Goal: Transaction & Acquisition: Purchase product/service

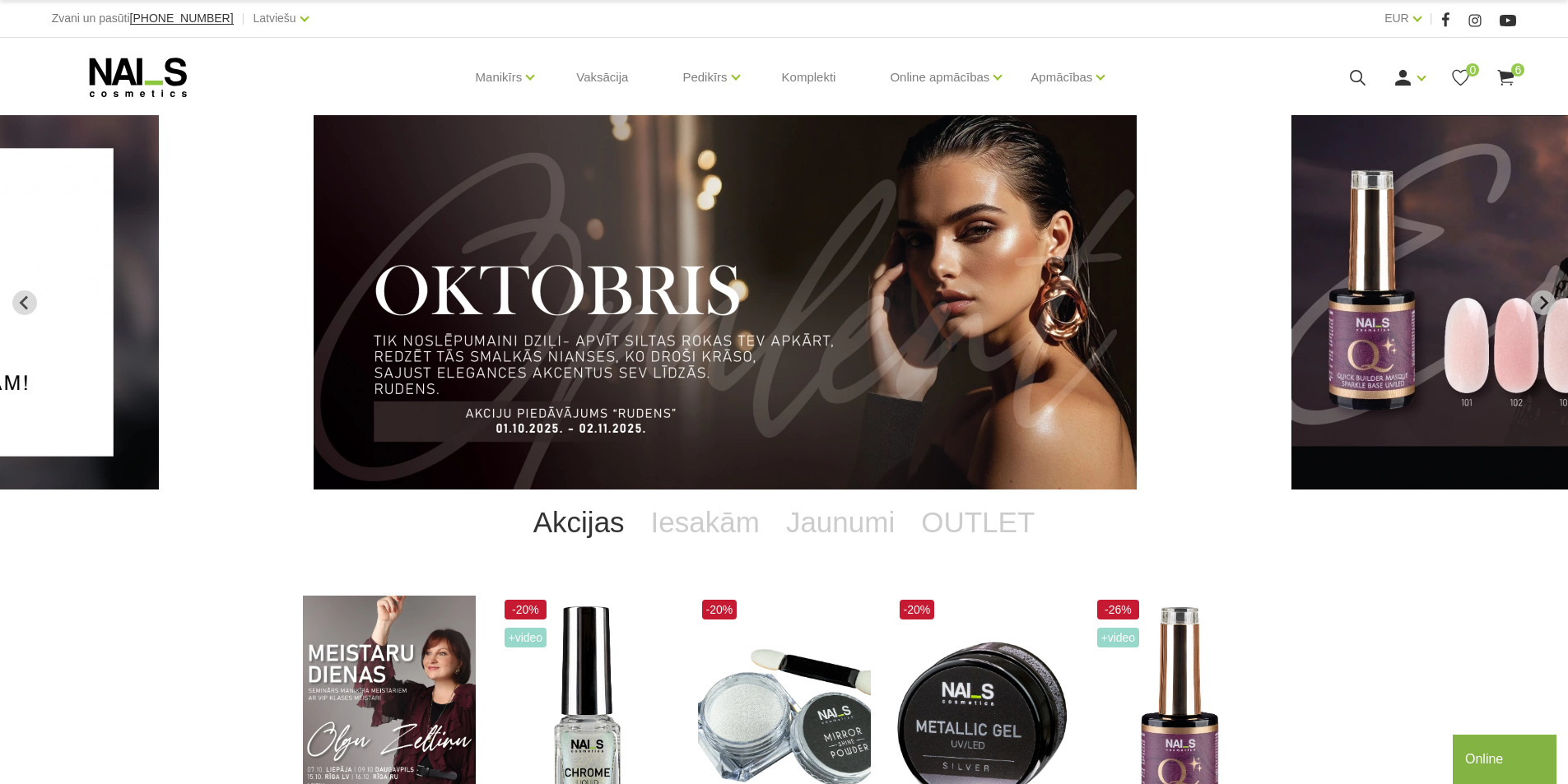
click at [1507, 75] on use at bounding box center [1507, 77] width 17 height 16
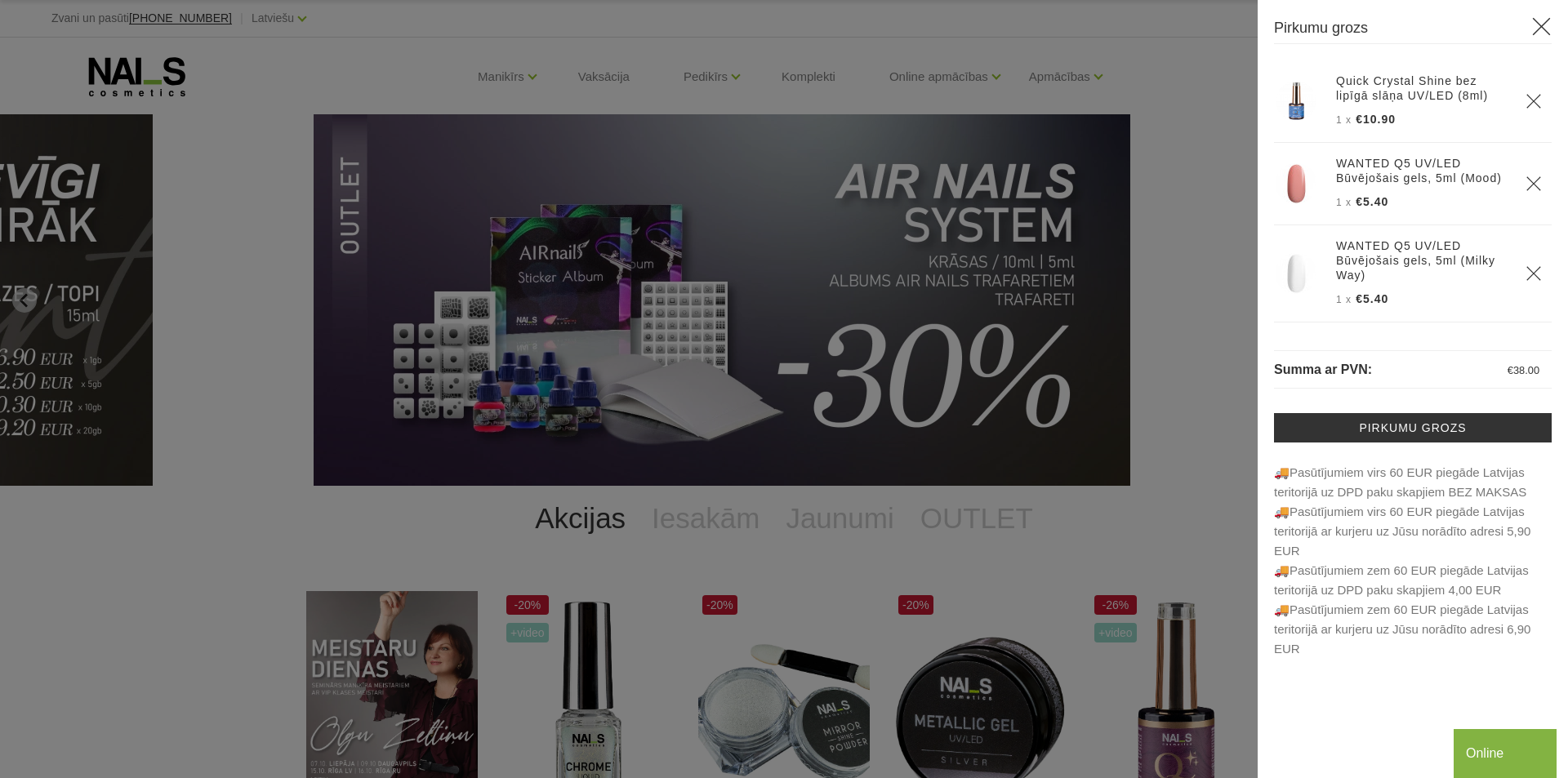
click at [94, 388] on div at bounding box center [784, 389] width 1568 height 778
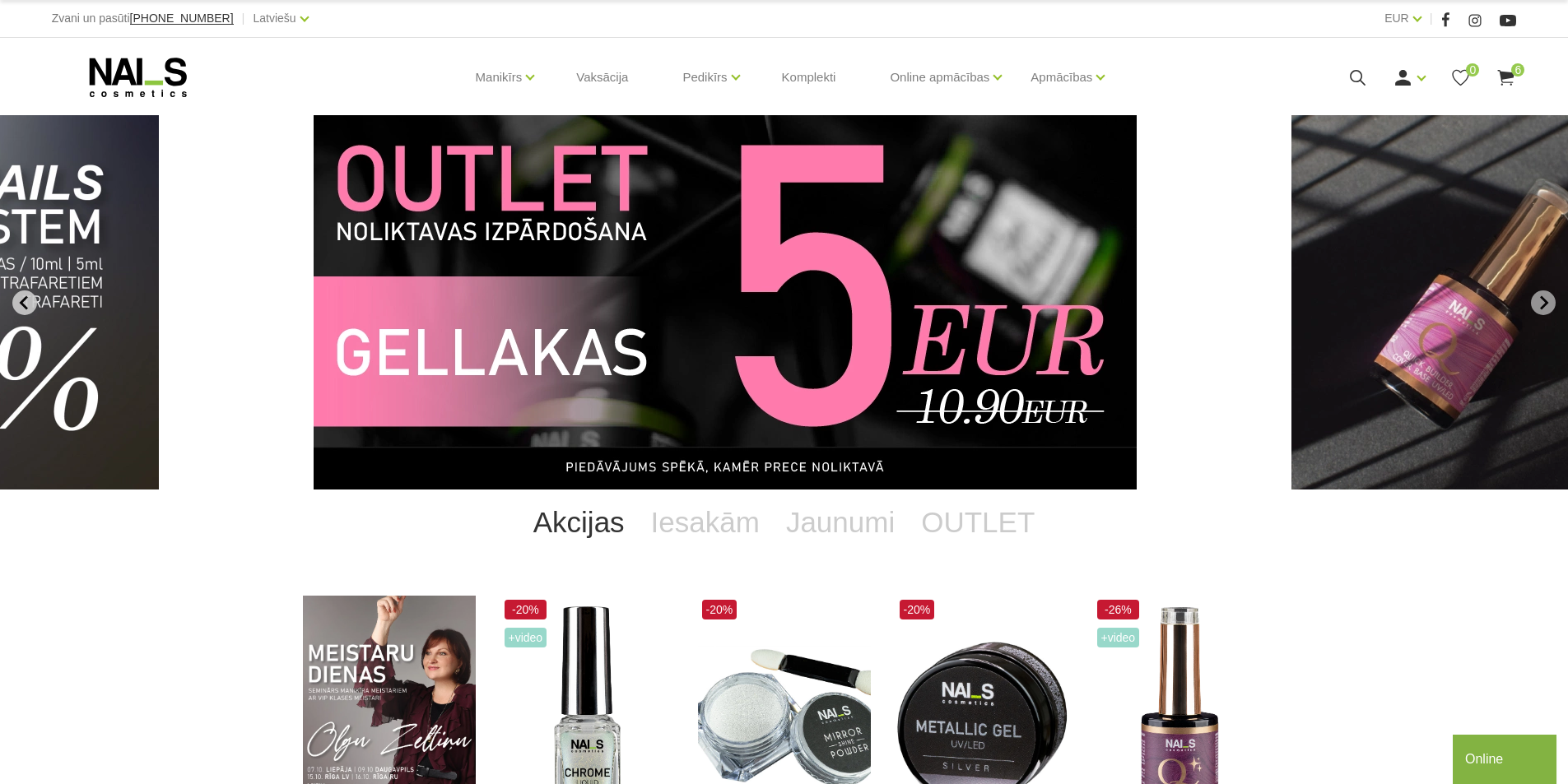
click at [30, 301] on icon "Previous slide" at bounding box center [25, 303] width 15 height 15
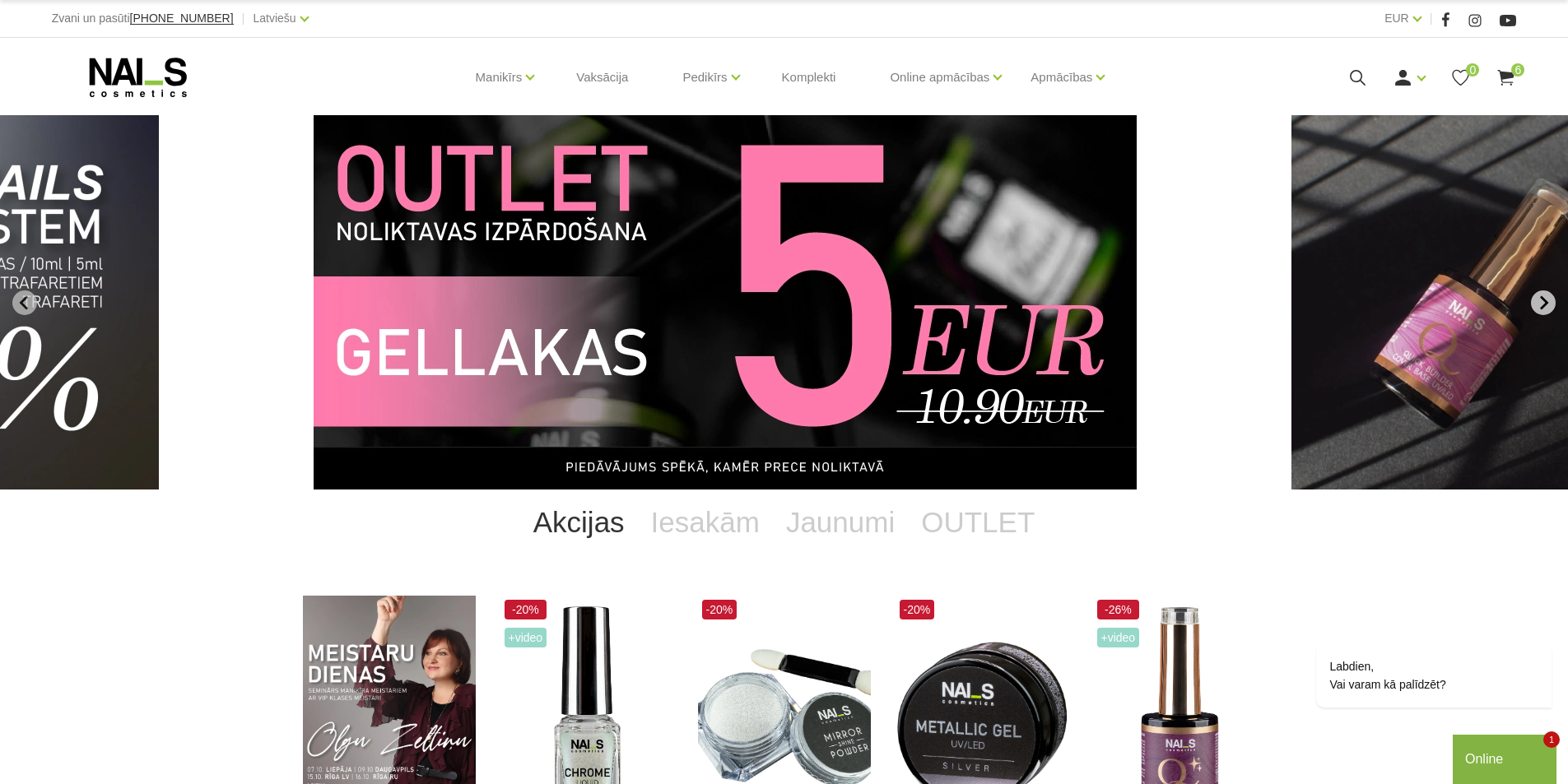
click at [1539, 298] on icon "Next slide" at bounding box center [1543, 303] width 15 height 15
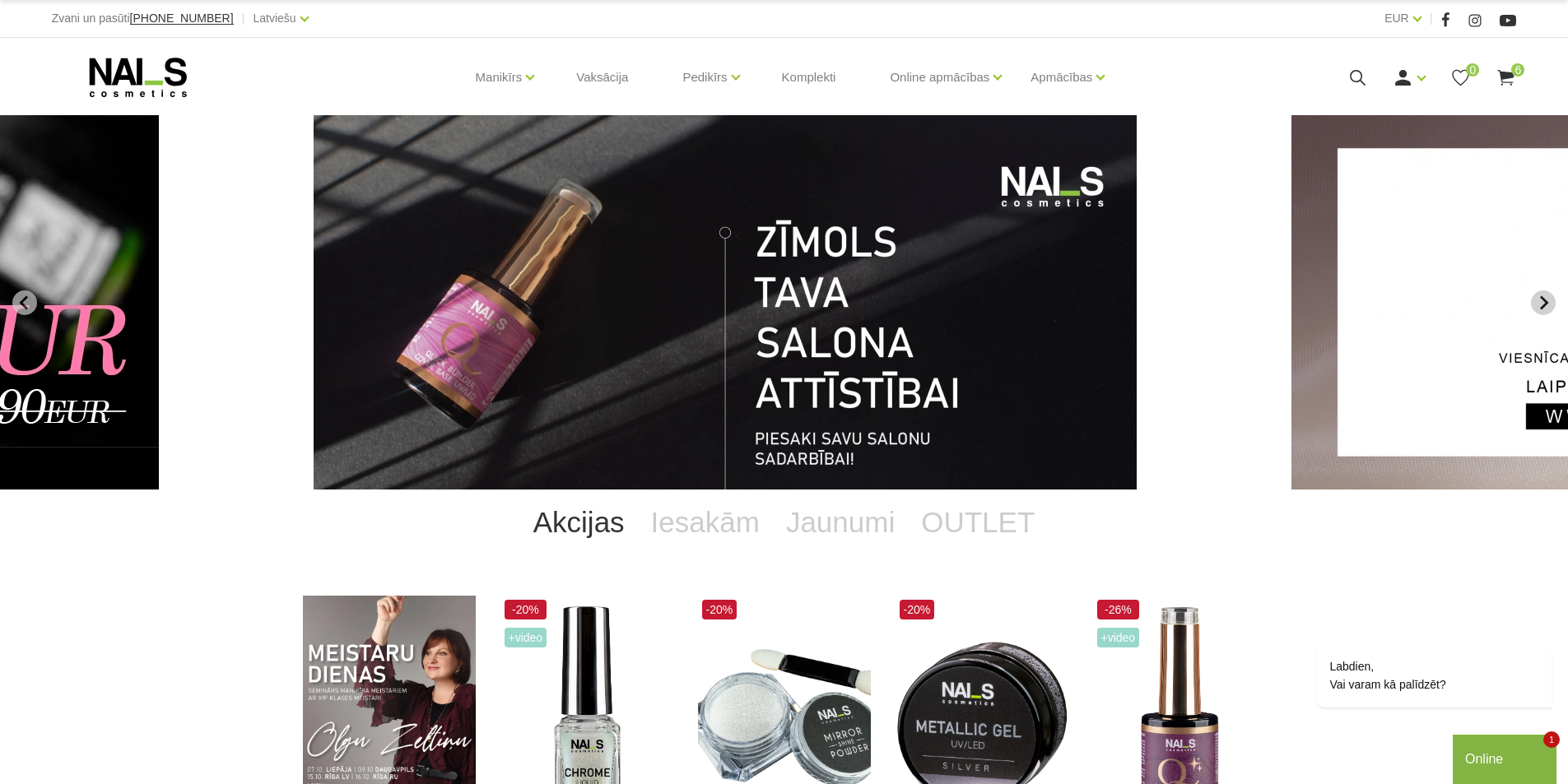
click at [1541, 301] on icon "Go to first slide" at bounding box center [1543, 303] width 15 height 15
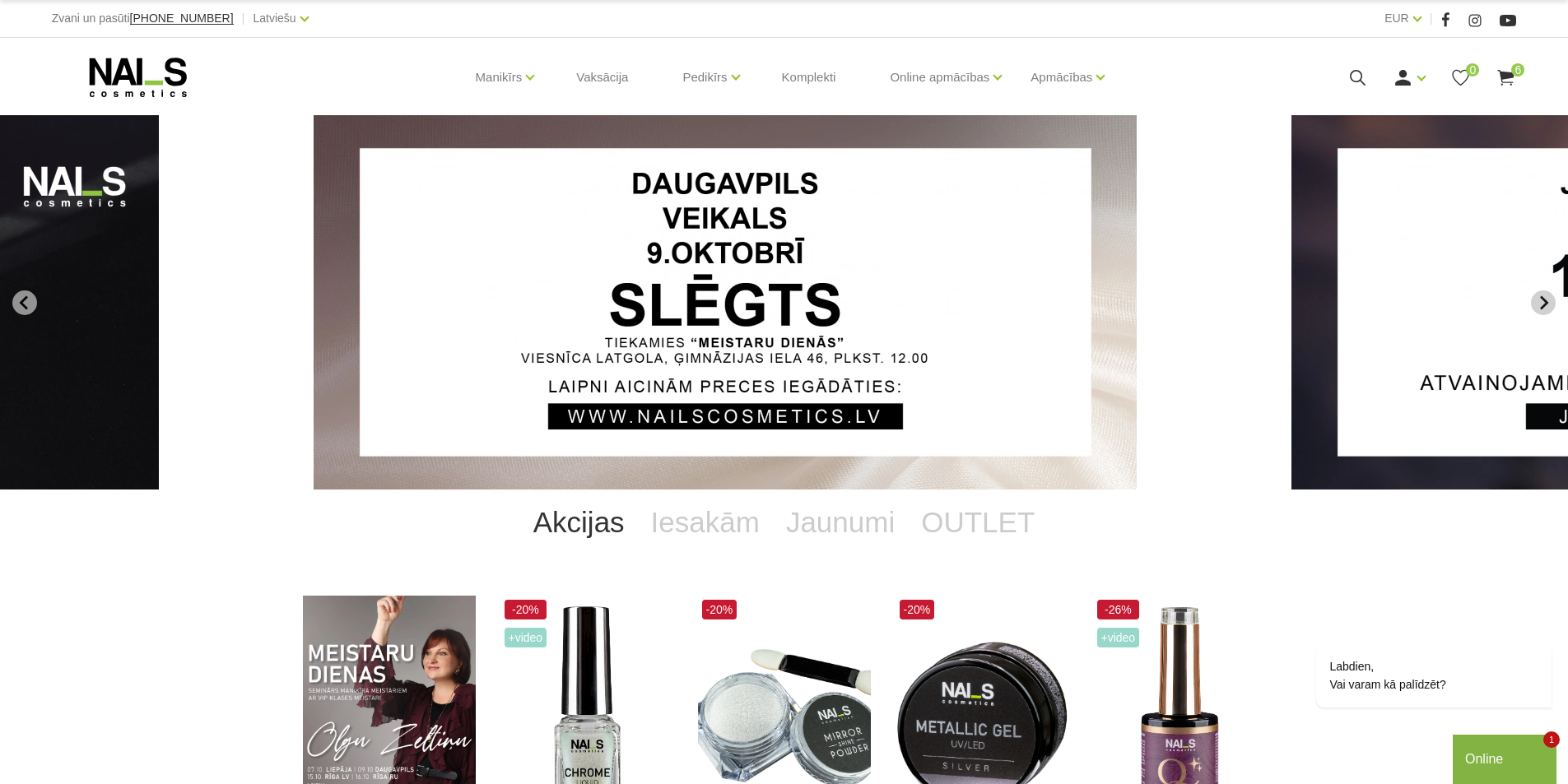
click at [1537, 298] on icon "Go to first slide" at bounding box center [1543, 303] width 15 height 15
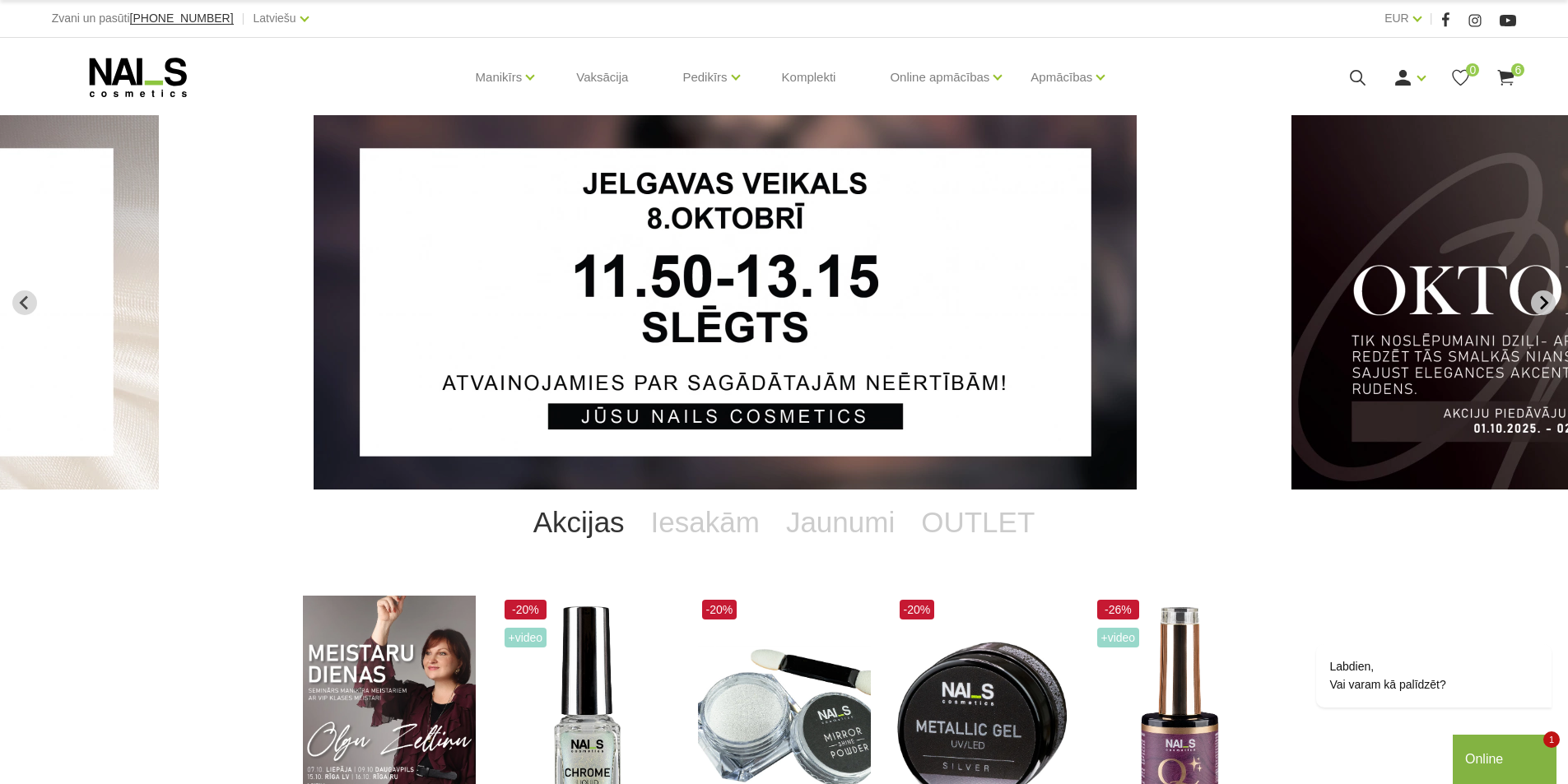
click at [1537, 298] on icon "Go to first slide" at bounding box center [1543, 303] width 15 height 15
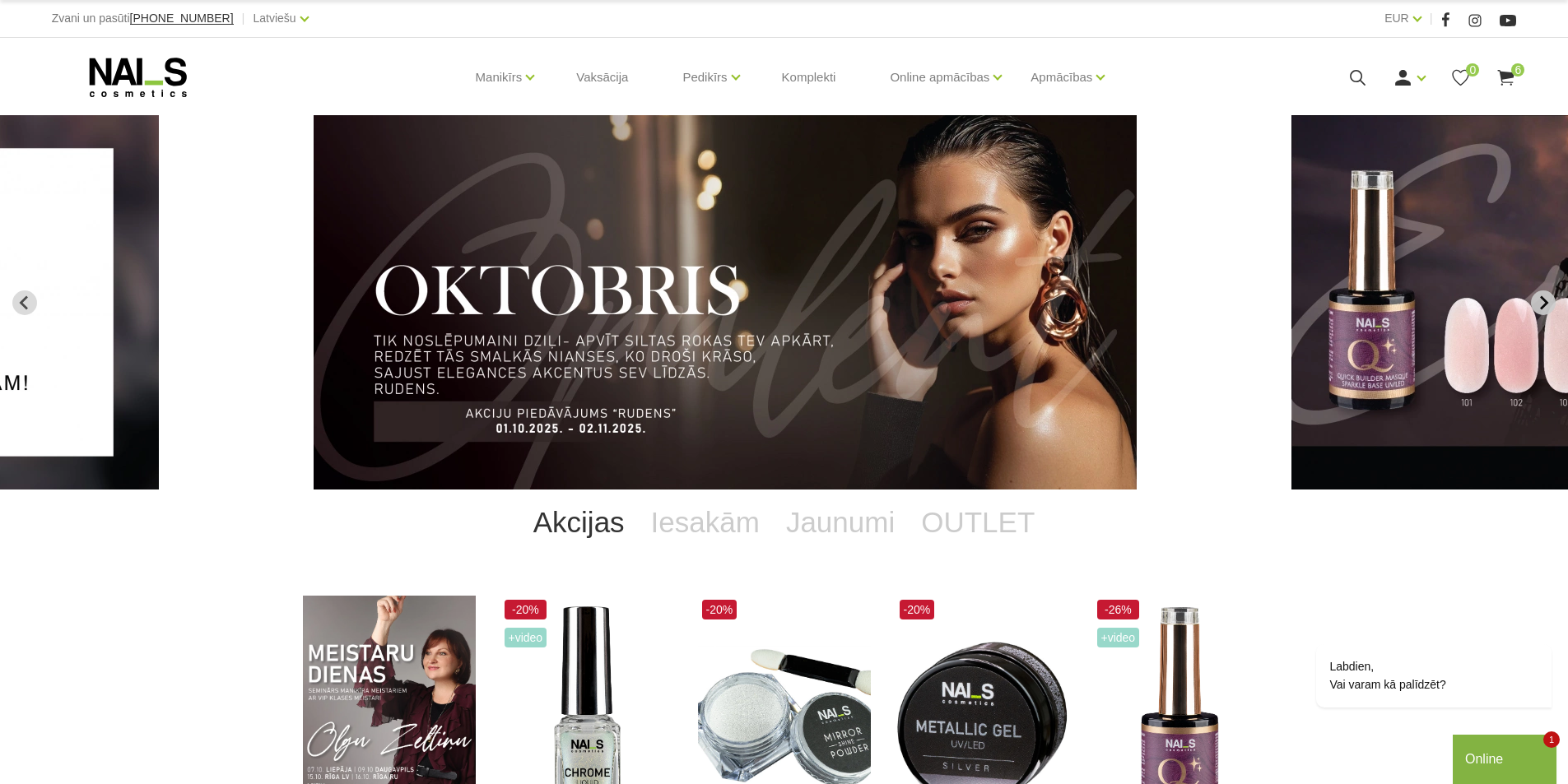
click at [1546, 298] on icon "Go to first slide" at bounding box center [1543, 303] width 15 height 15
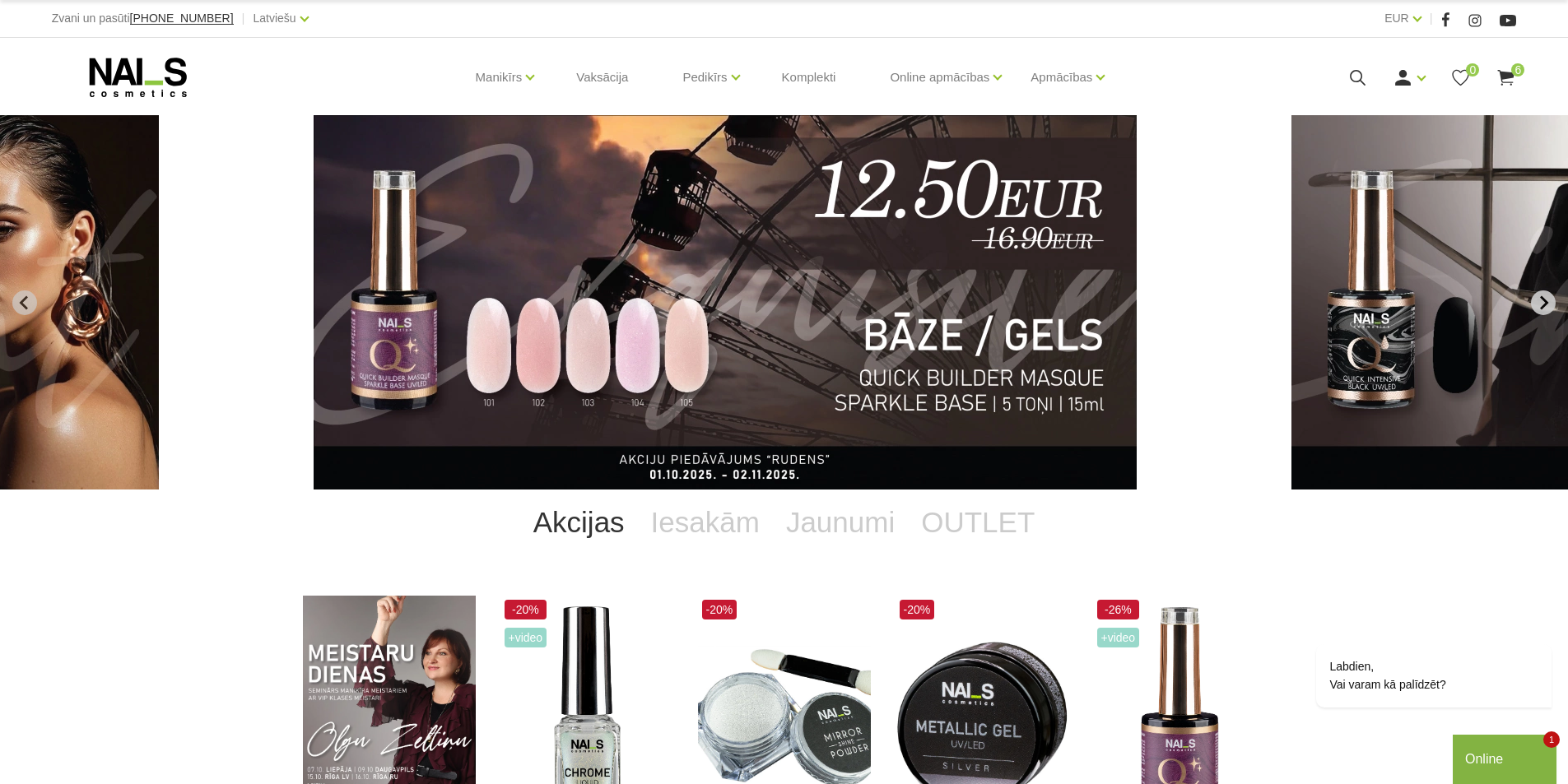
click at [1546, 298] on icon "Next slide" at bounding box center [1543, 303] width 15 height 15
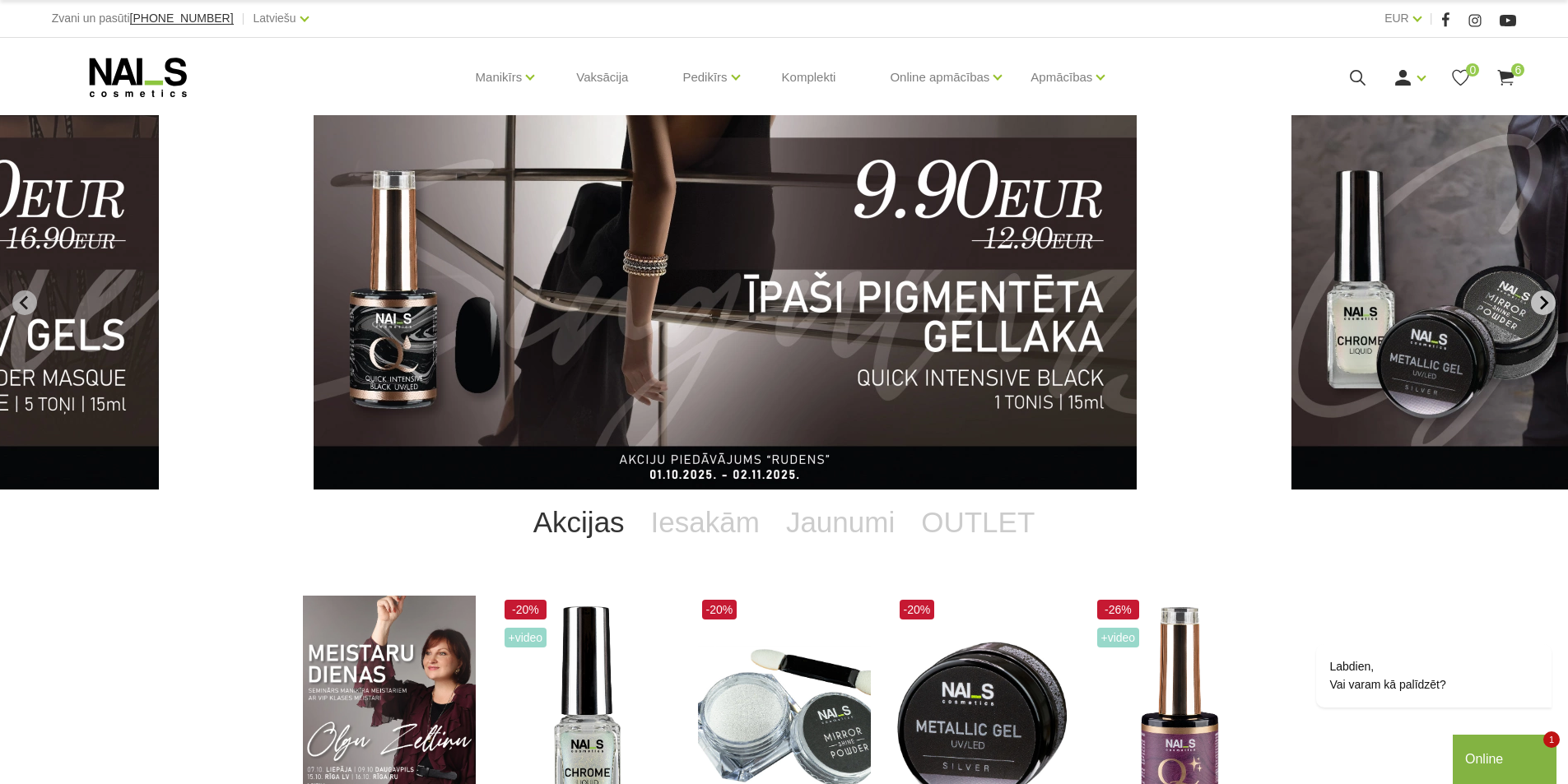
click at [1545, 298] on icon "Next slide" at bounding box center [1544, 302] width 8 height 14
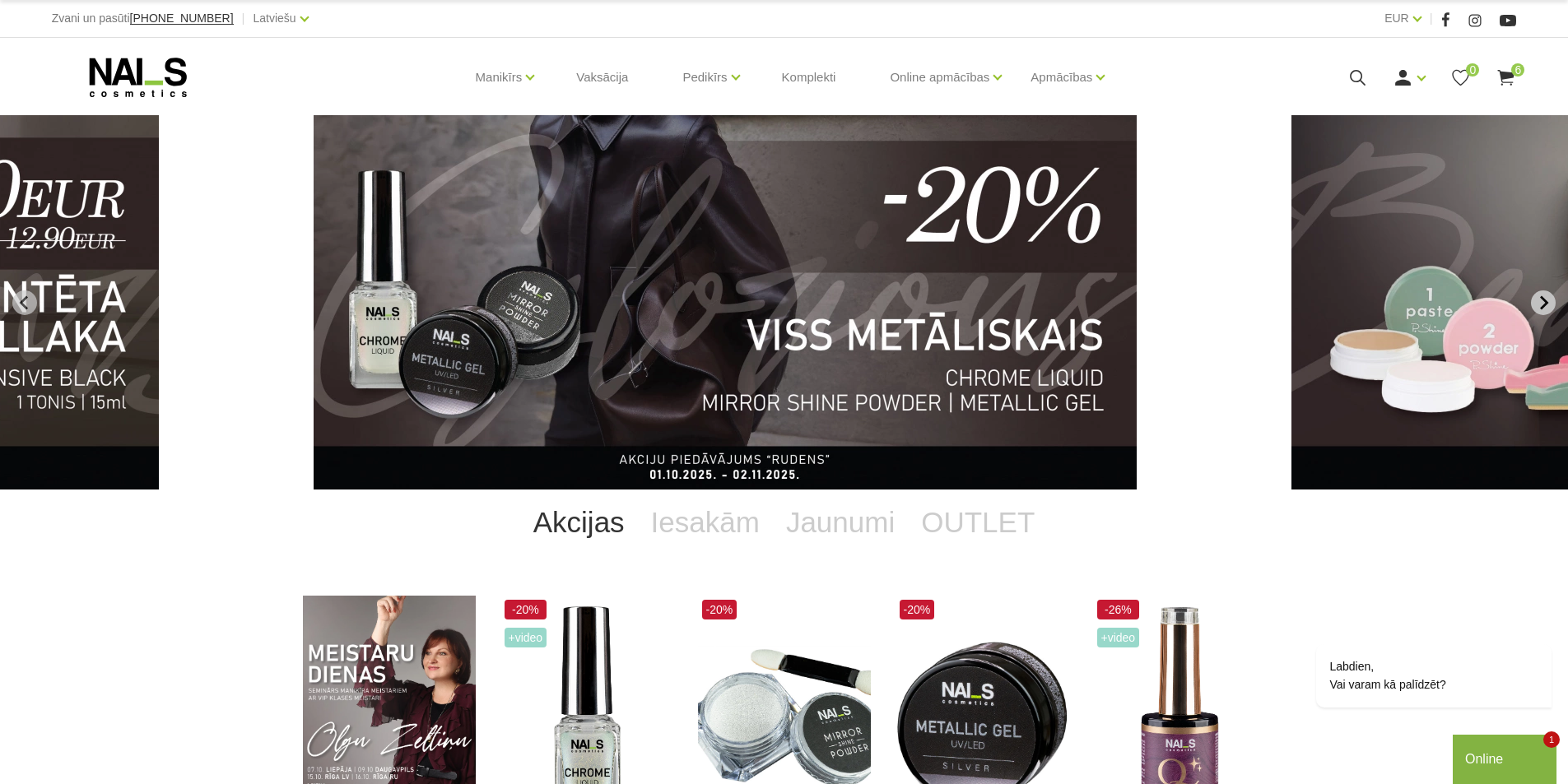
click at [1545, 298] on icon "Next slide" at bounding box center [1544, 302] width 8 height 14
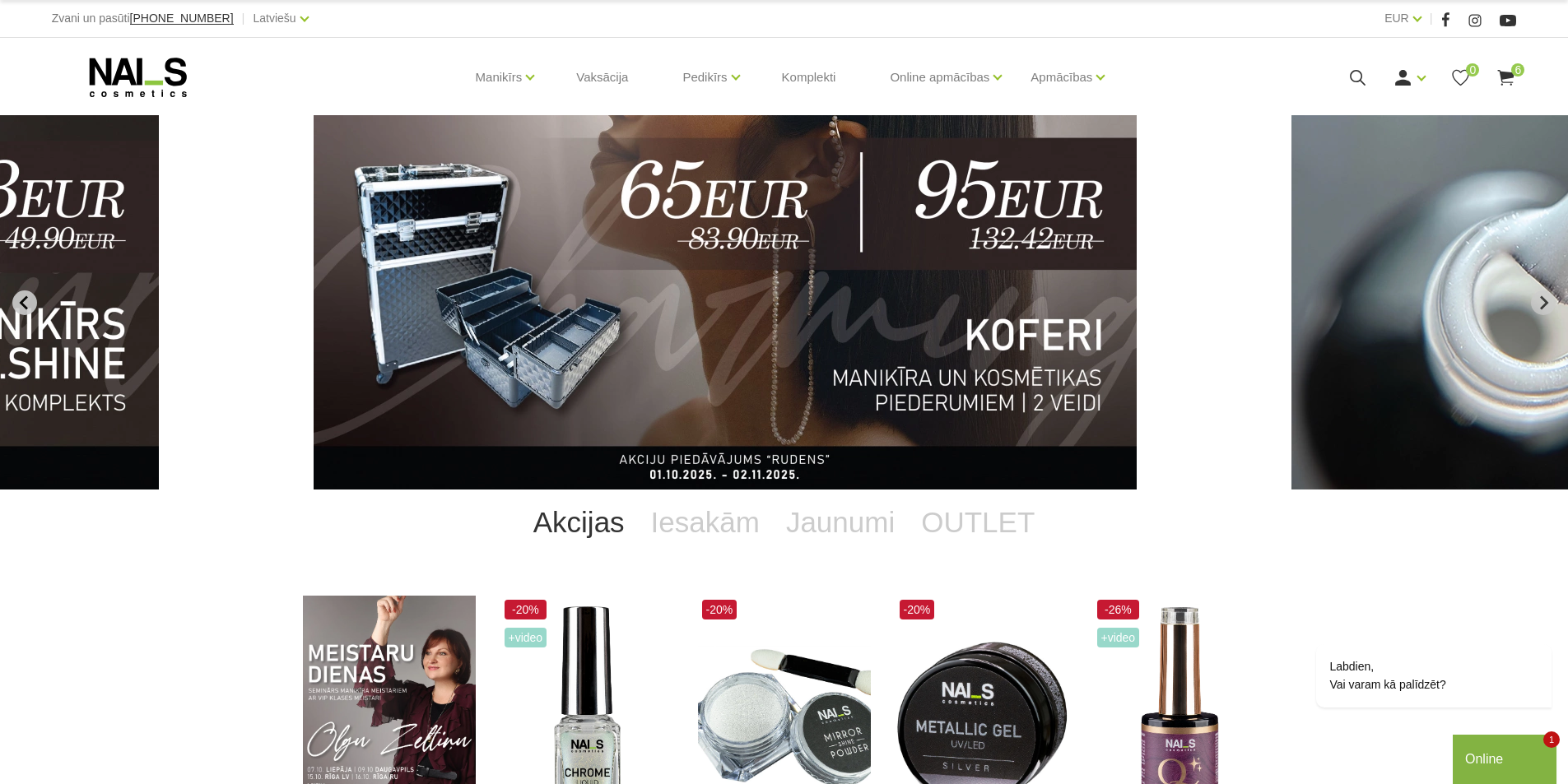
click at [22, 303] on icon "Previous slide" at bounding box center [22, 302] width 8 height 14
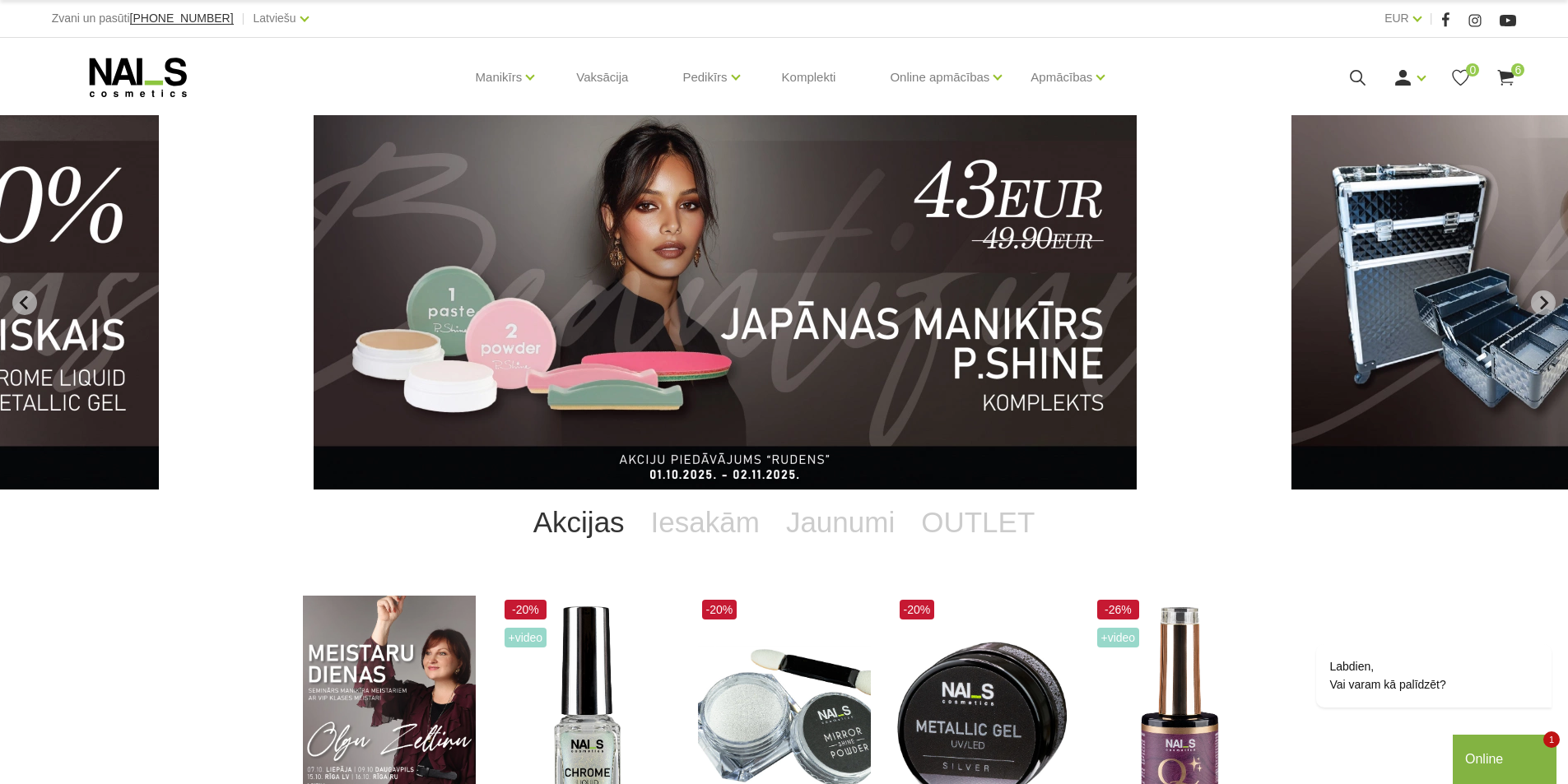
click at [1365, 72] on icon at bounding box center [1358, 78] width 20 height 20
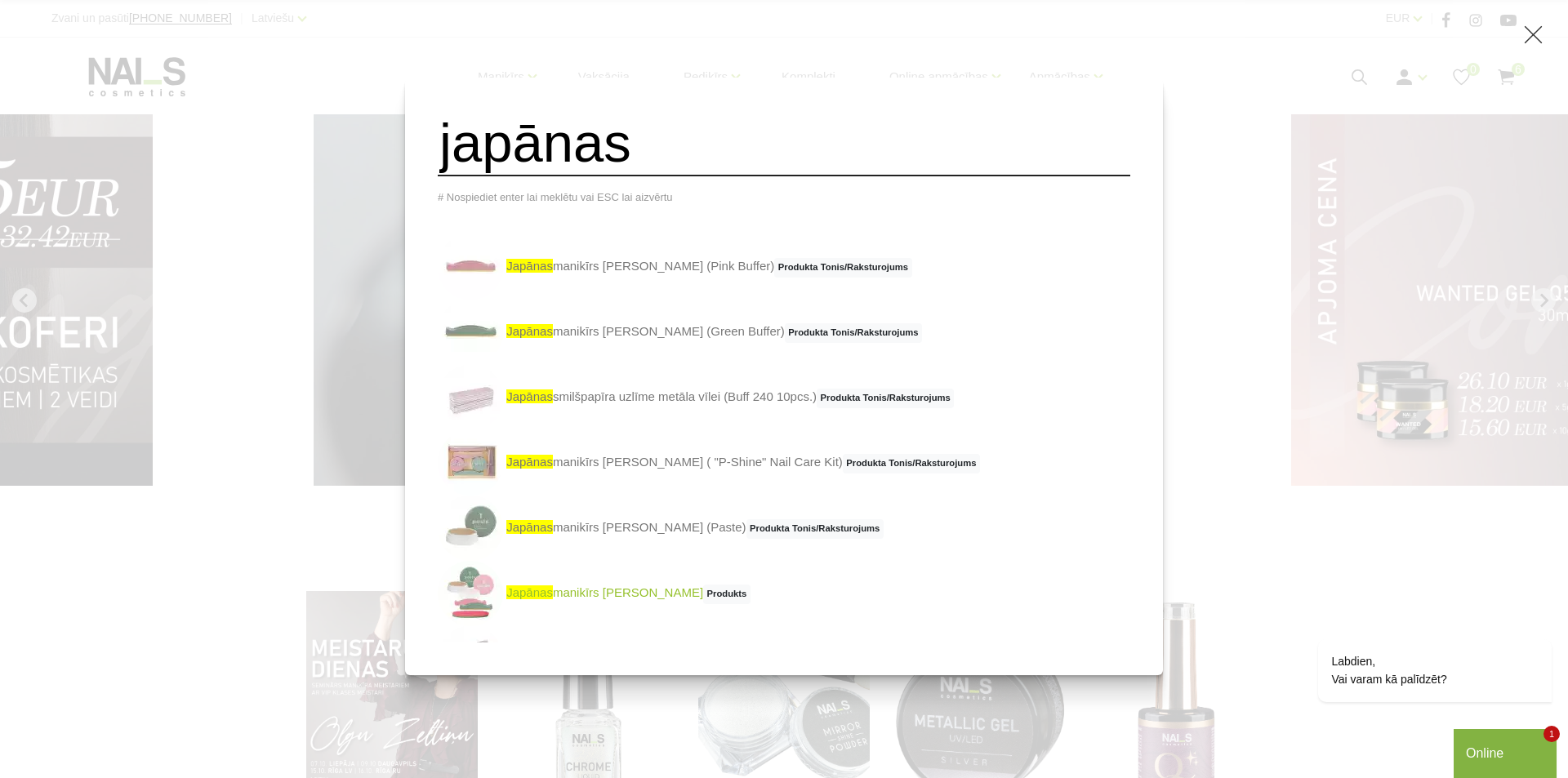
type input "japānas"
click at [552, 599] on span "japānas" at bounding box center [529, 592] width 46 height 14
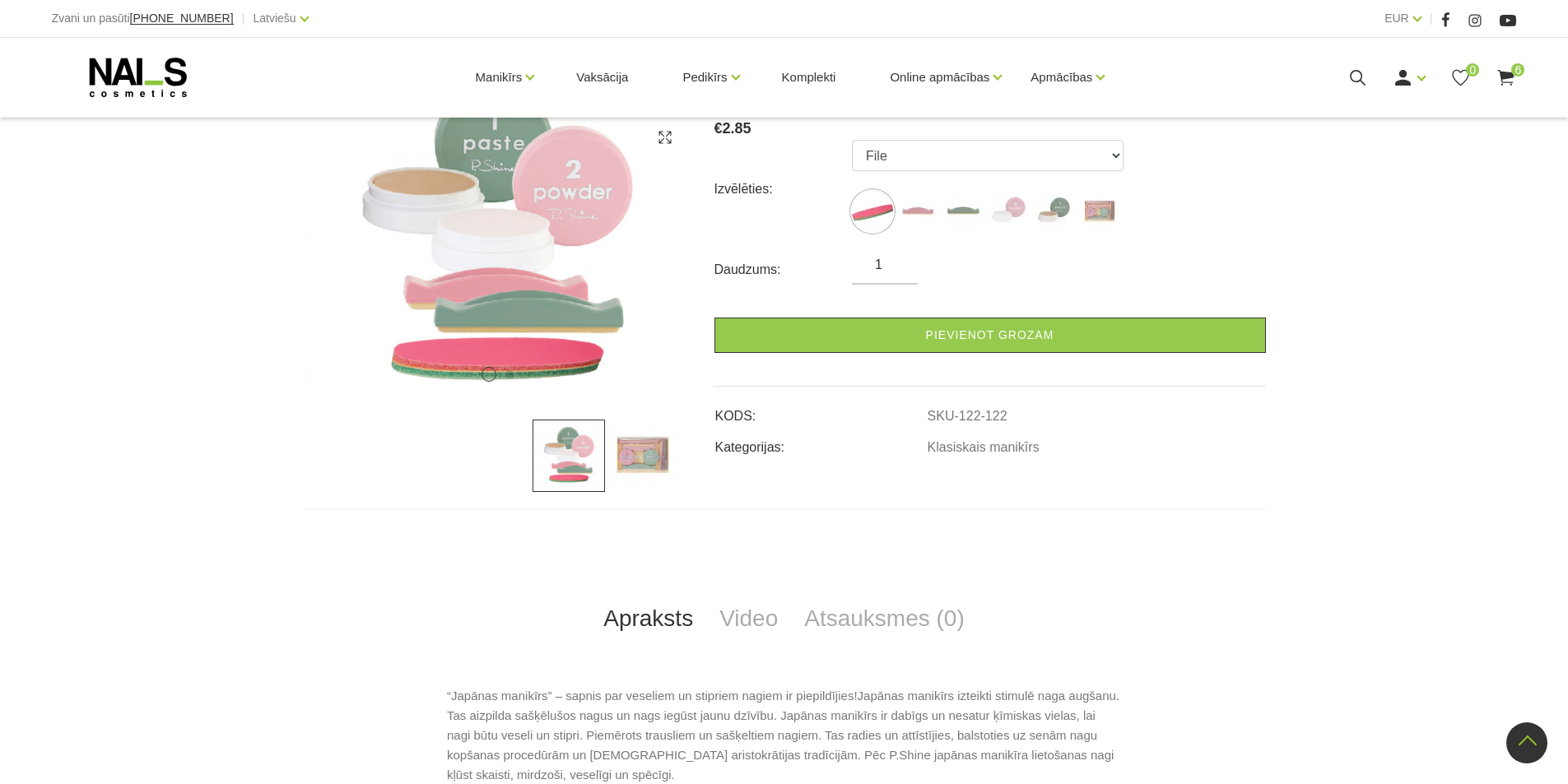
scroll to position [247, 0]
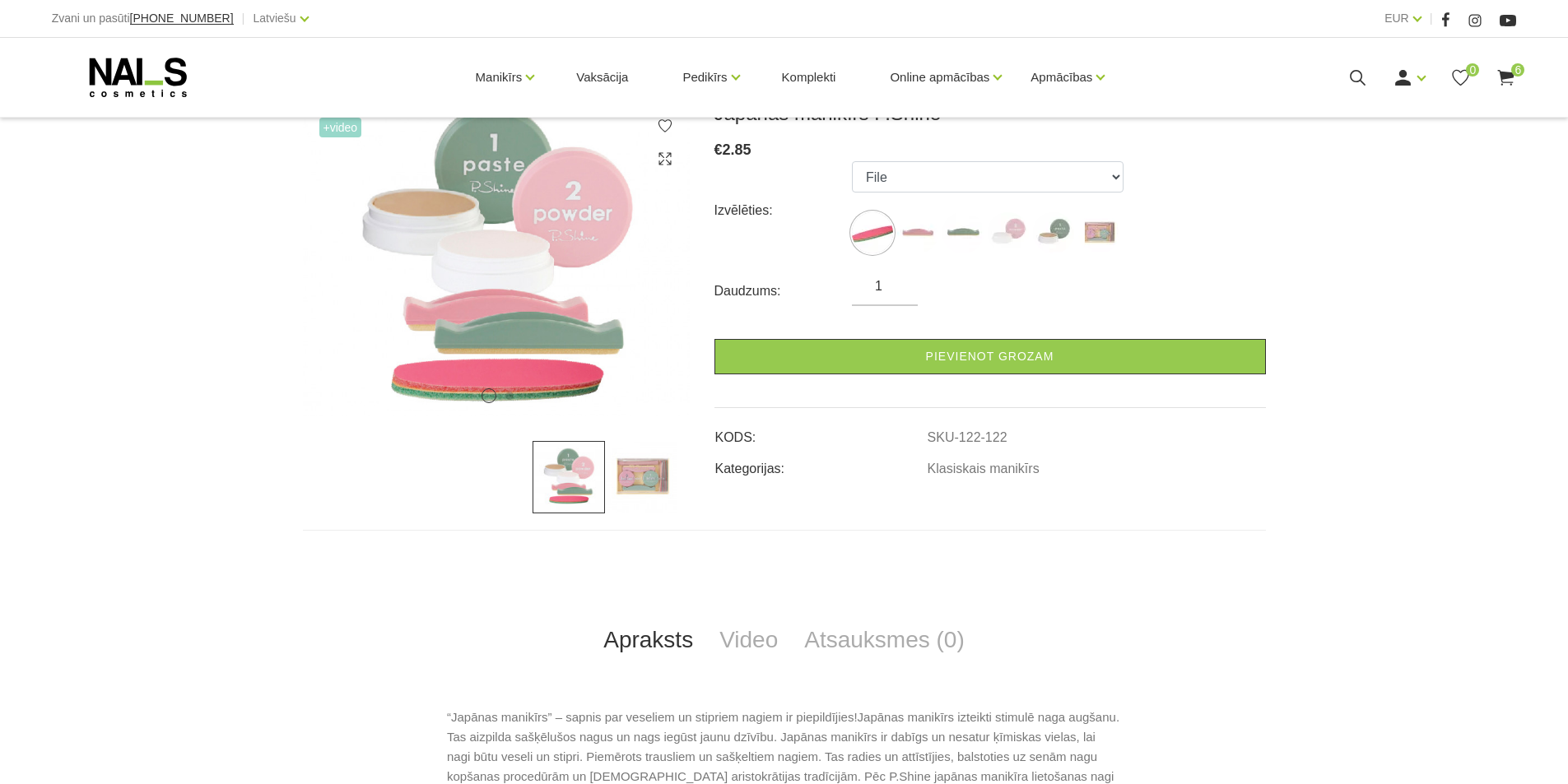
click at [642, 482] on img at bounding box center [641, 477] width 72 height 72
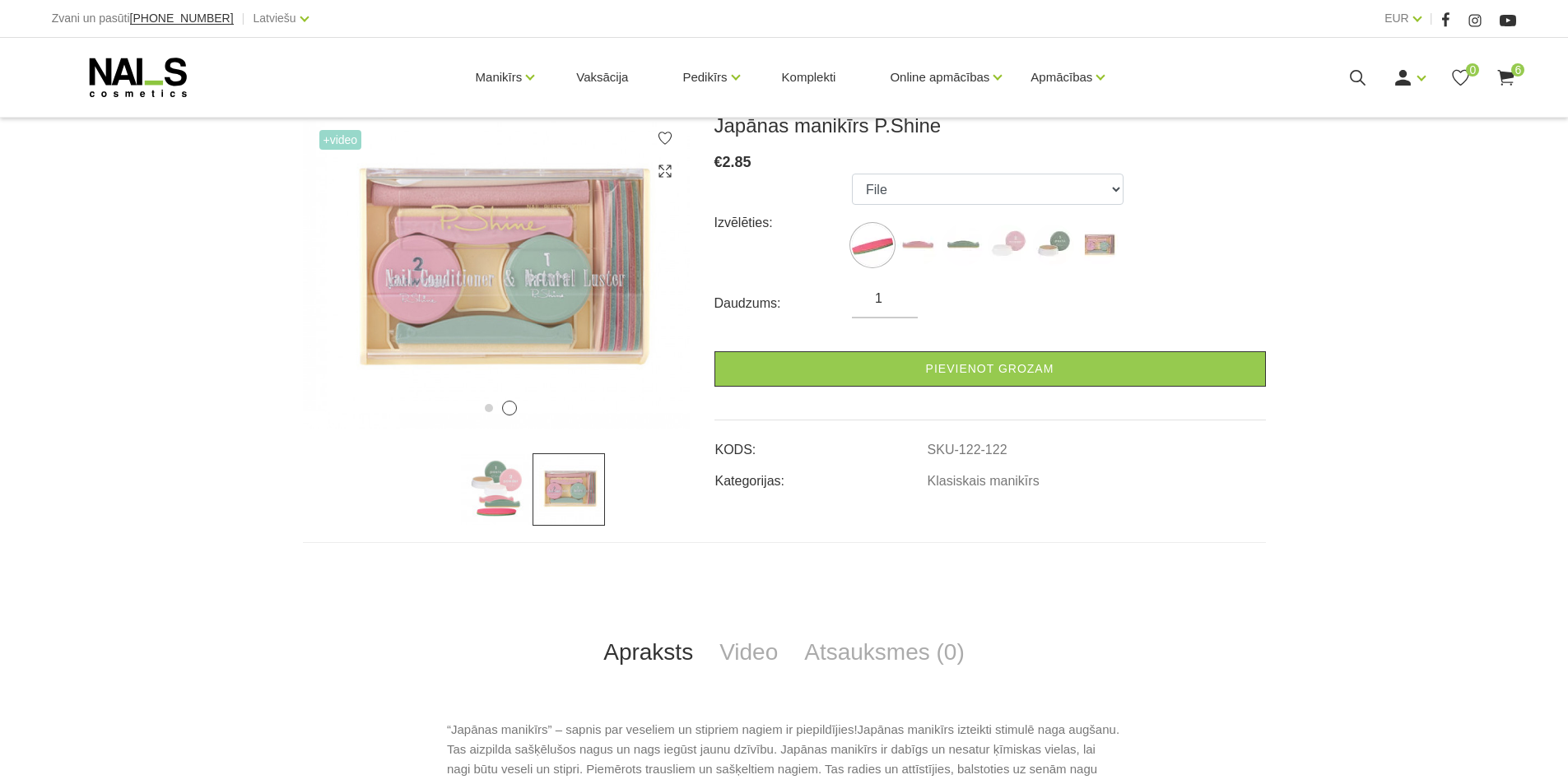
scroll to position [0, 0]
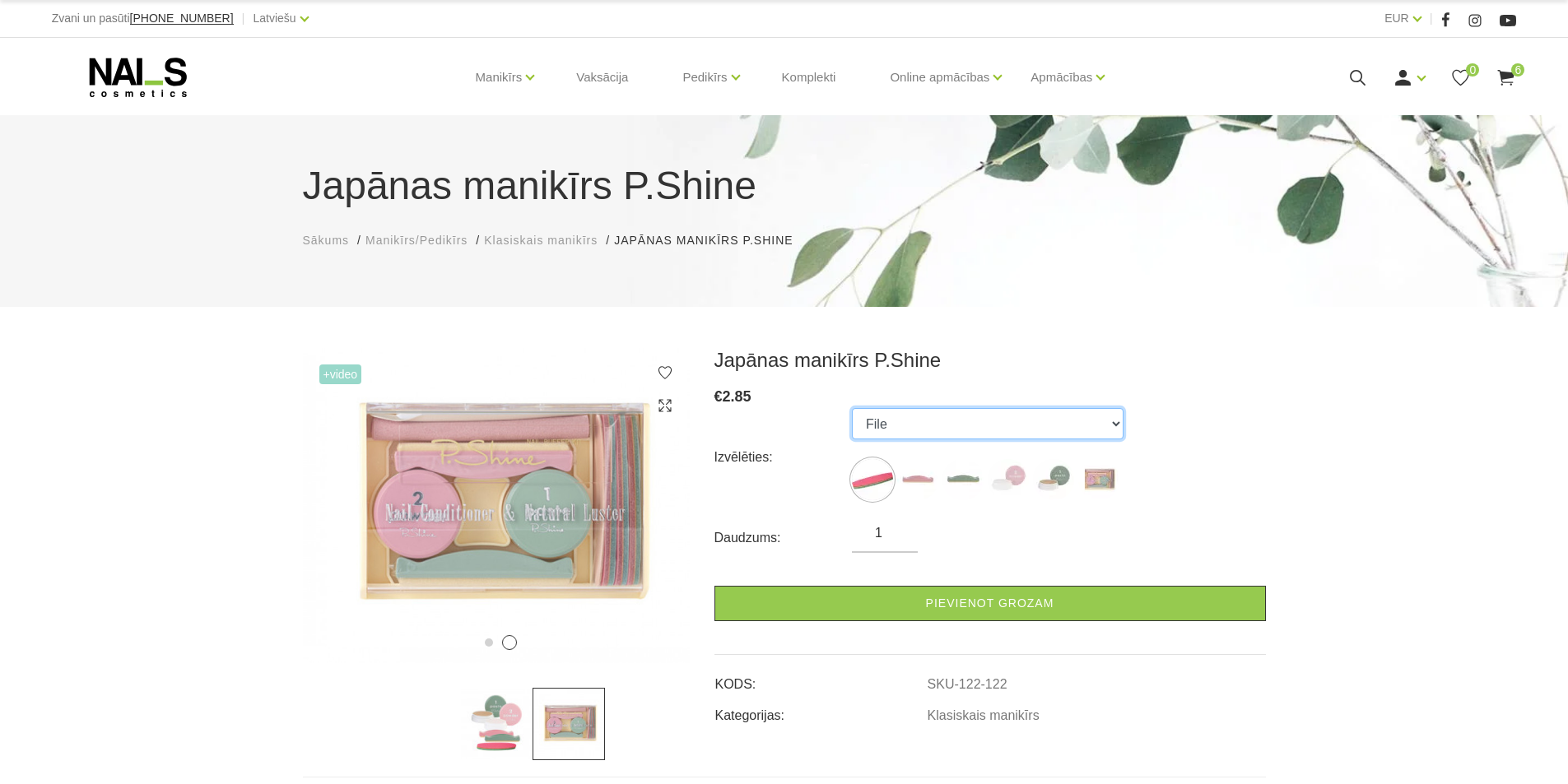
click at [1113, 420] on select "File Pink Buffer Green Buffer Powder Paste "P-Shine" Nail Care Kit" at bounding box center [987, 424] width 271 height 32
select select "127"
click at [851, 408] on select "File Pink Buffer Green Buffer Powder Paste "P-Shine" Nail Care Kit" at bounding box center [987, 424] width 271 height 32
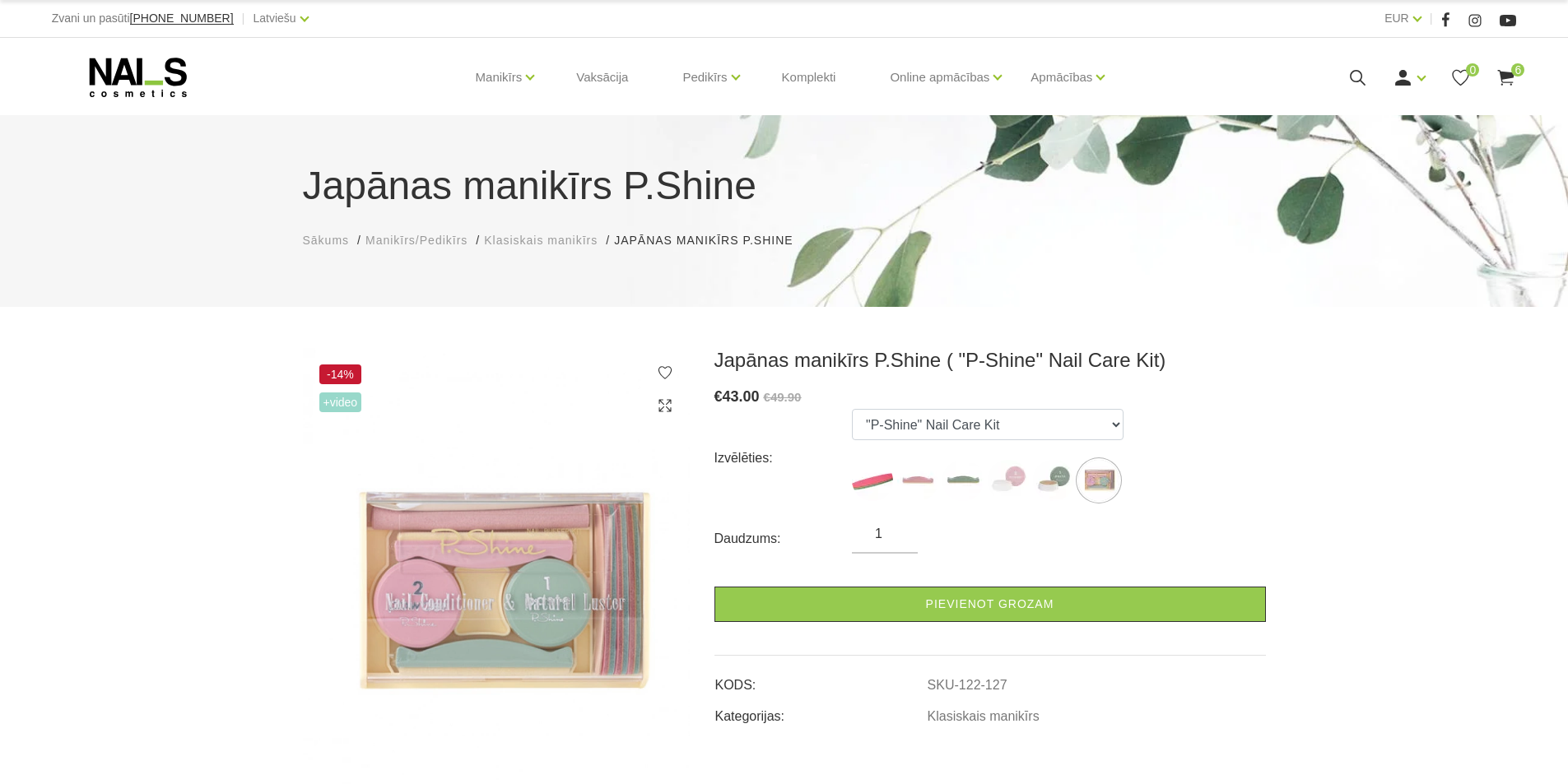
click at [665, 371] on icon at bounding box center [665, 372] width 17 height 17
click at [1505, 71] on icon at bounding box center [1506, 78] width 20 height 20
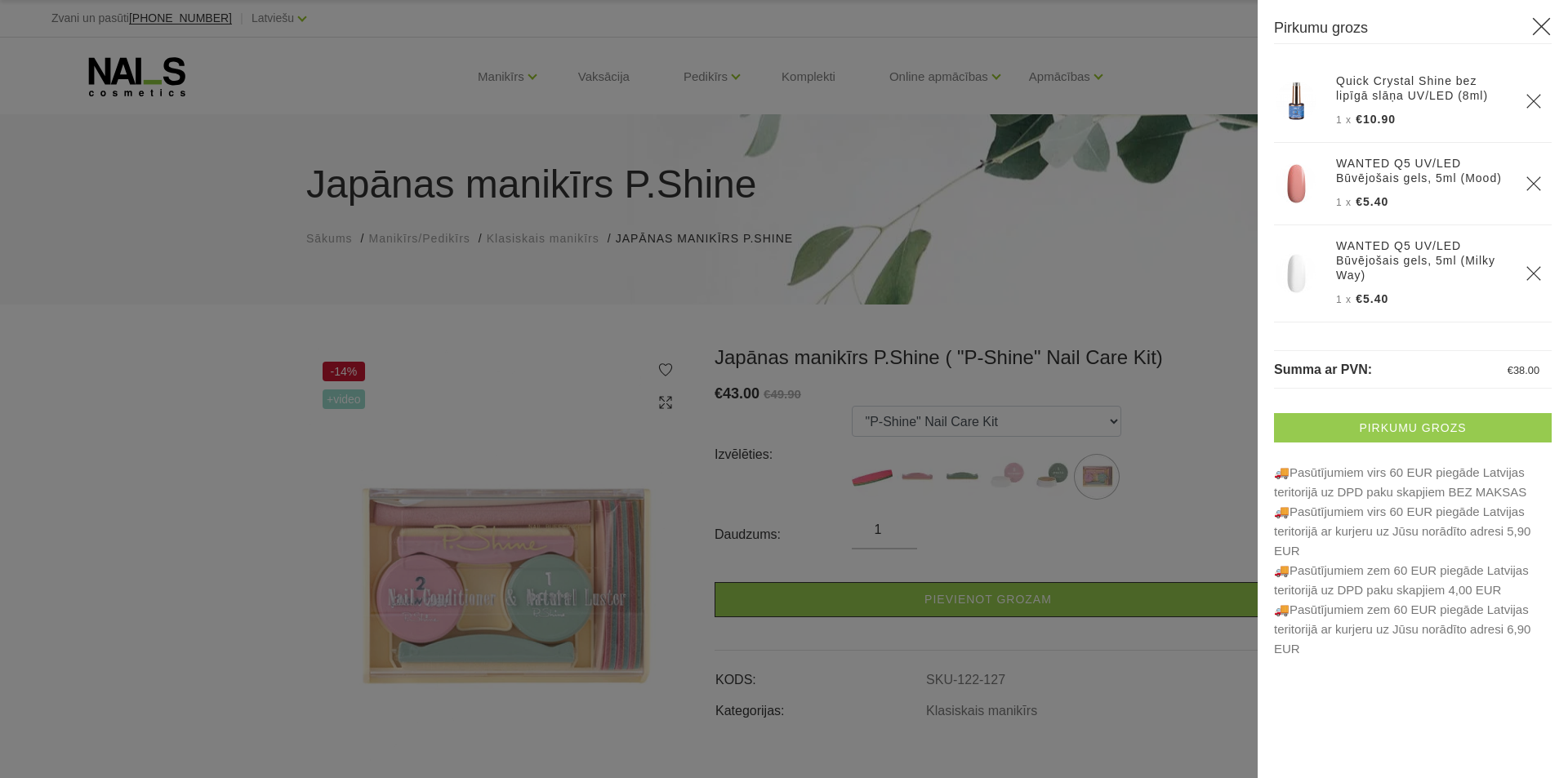
click at [1391, 431] on link "Pirkumu grozs" at bounding box center [1412, 428] width 278 height 29
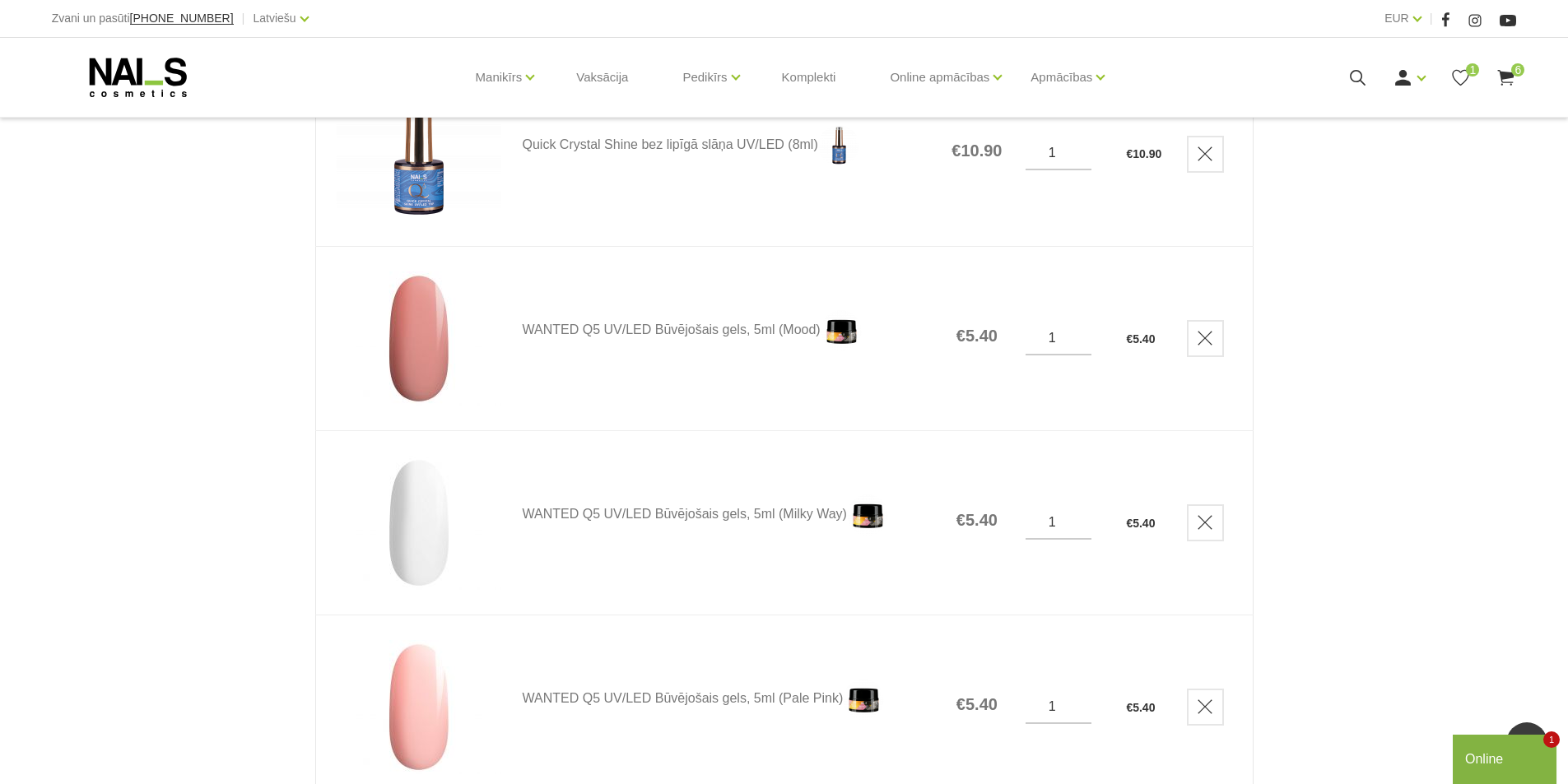
scroll to position [164, 0]
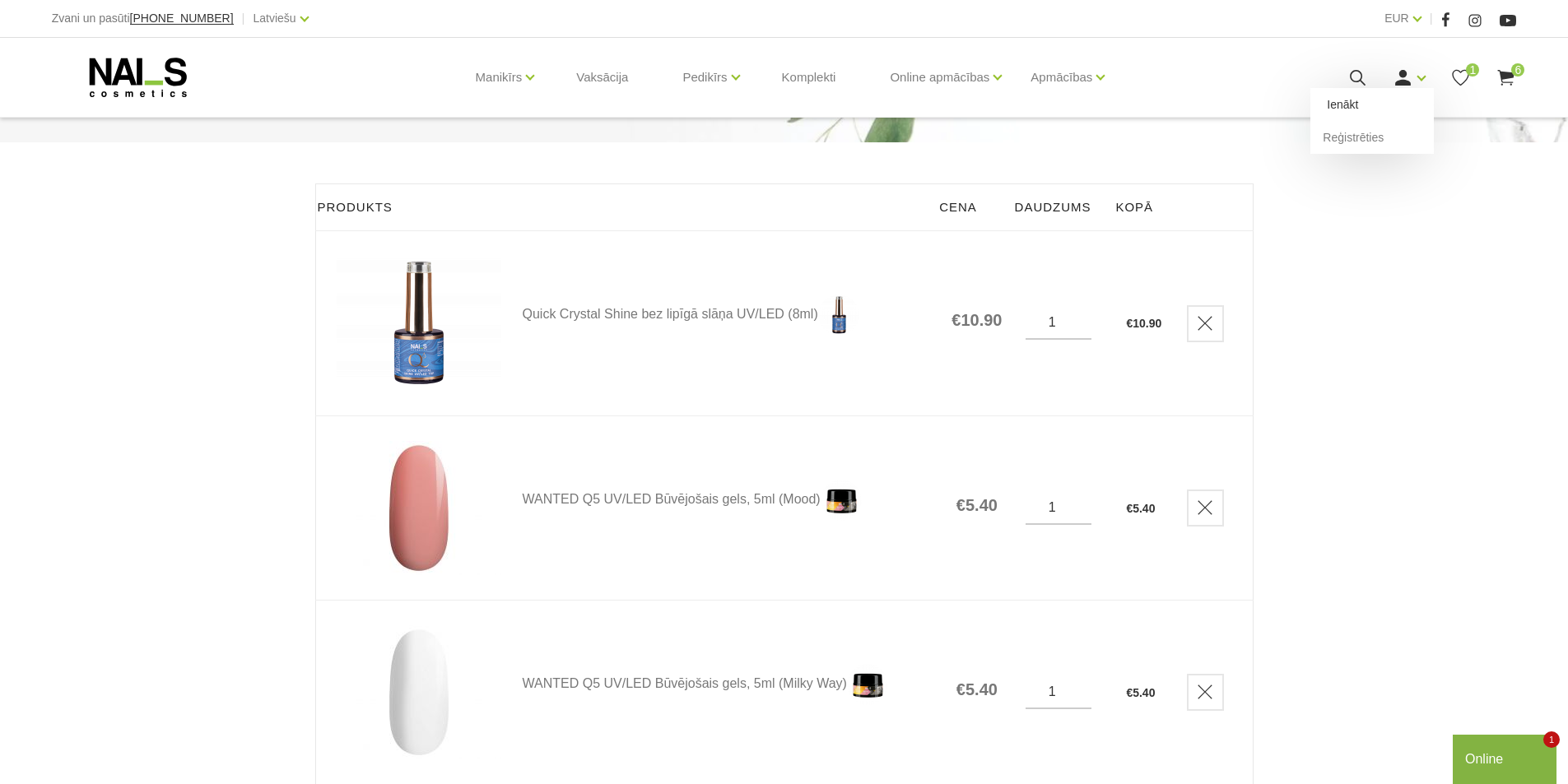
click at [1337, 105] on link "Ienākt" at bounding box center [1372, 104] width 124 height 33
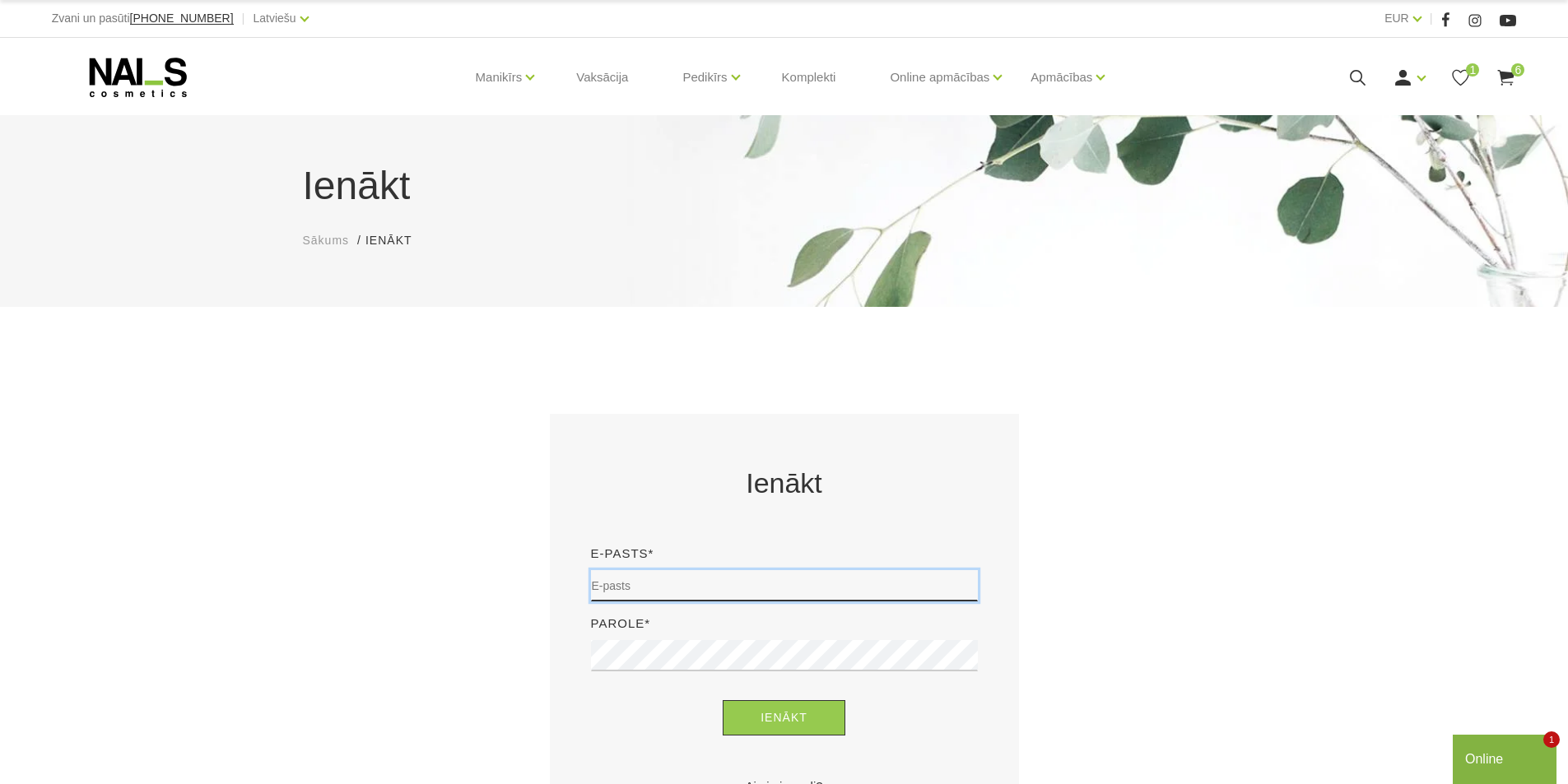
click at [600, 583] on input "email" at bounding box center [784, 586] width 387 height 32
type input "[EMAIL_ADDRESS][DOMAIN_NAME]"
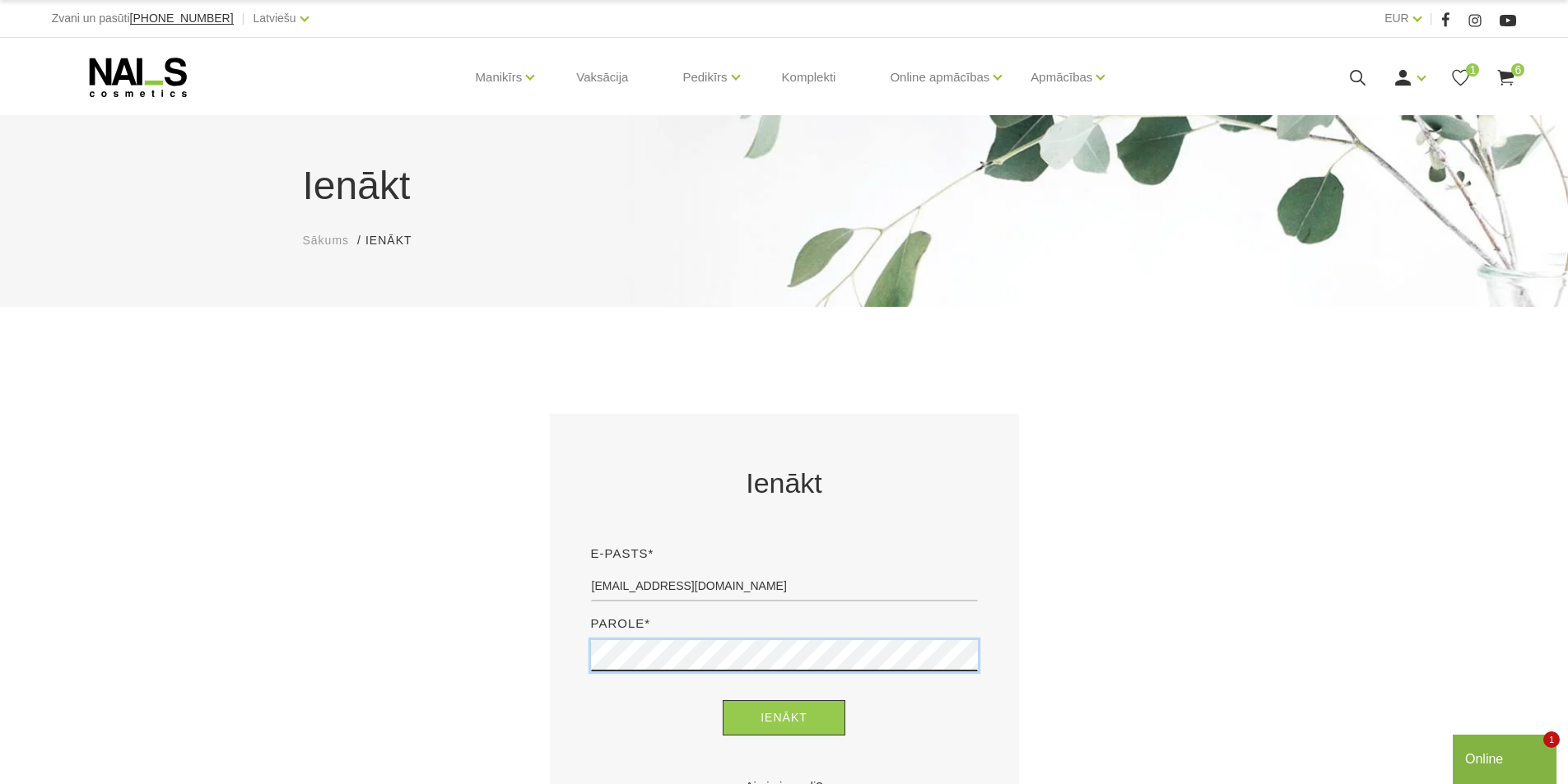
click at [722, 700] on button "Ienākt" at bounding box center [784, 718] width 123 height 35
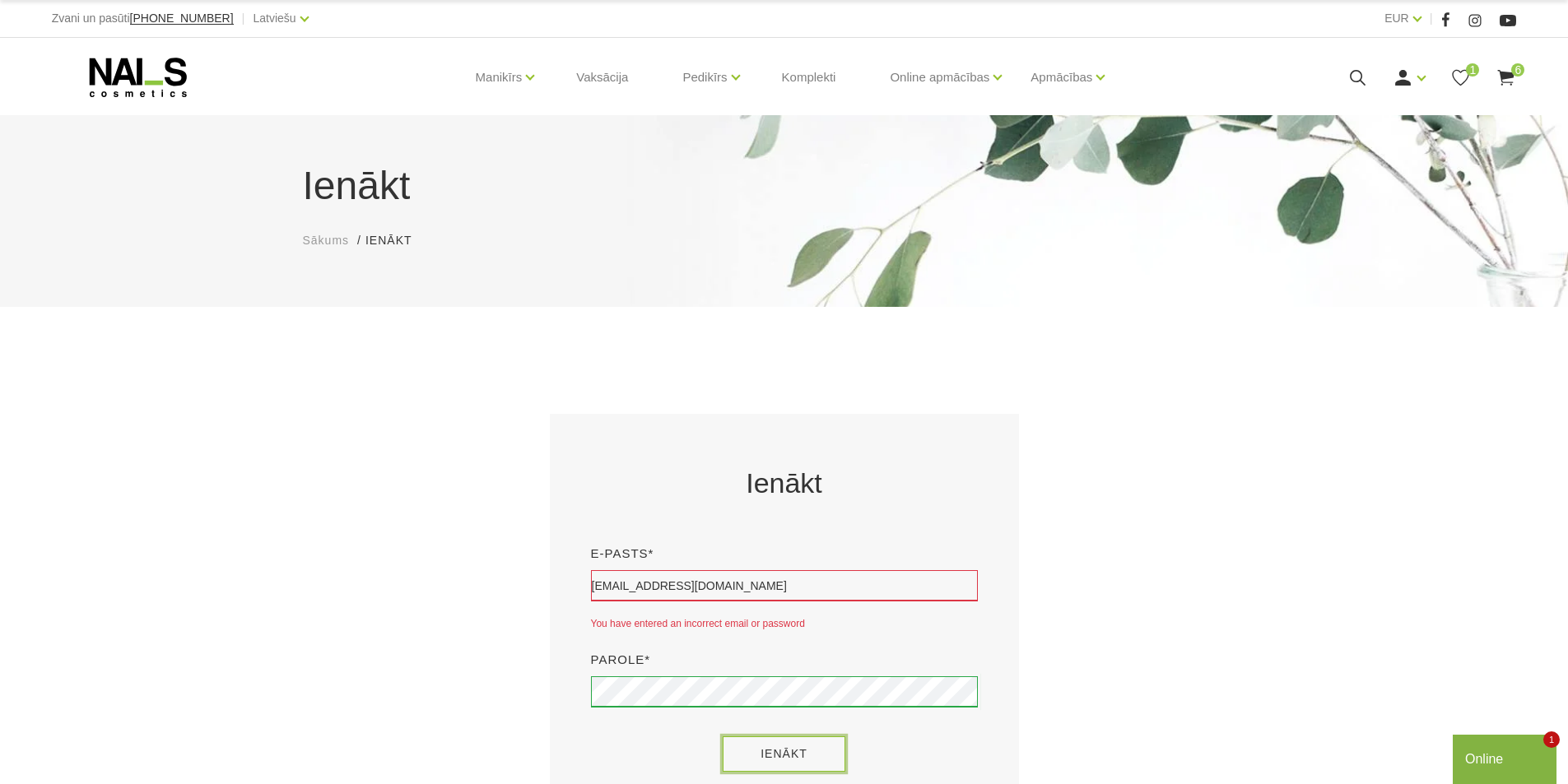
click at [824, 757] on button "Ienākt" at bounding box center [784, 753] width 123 height 35
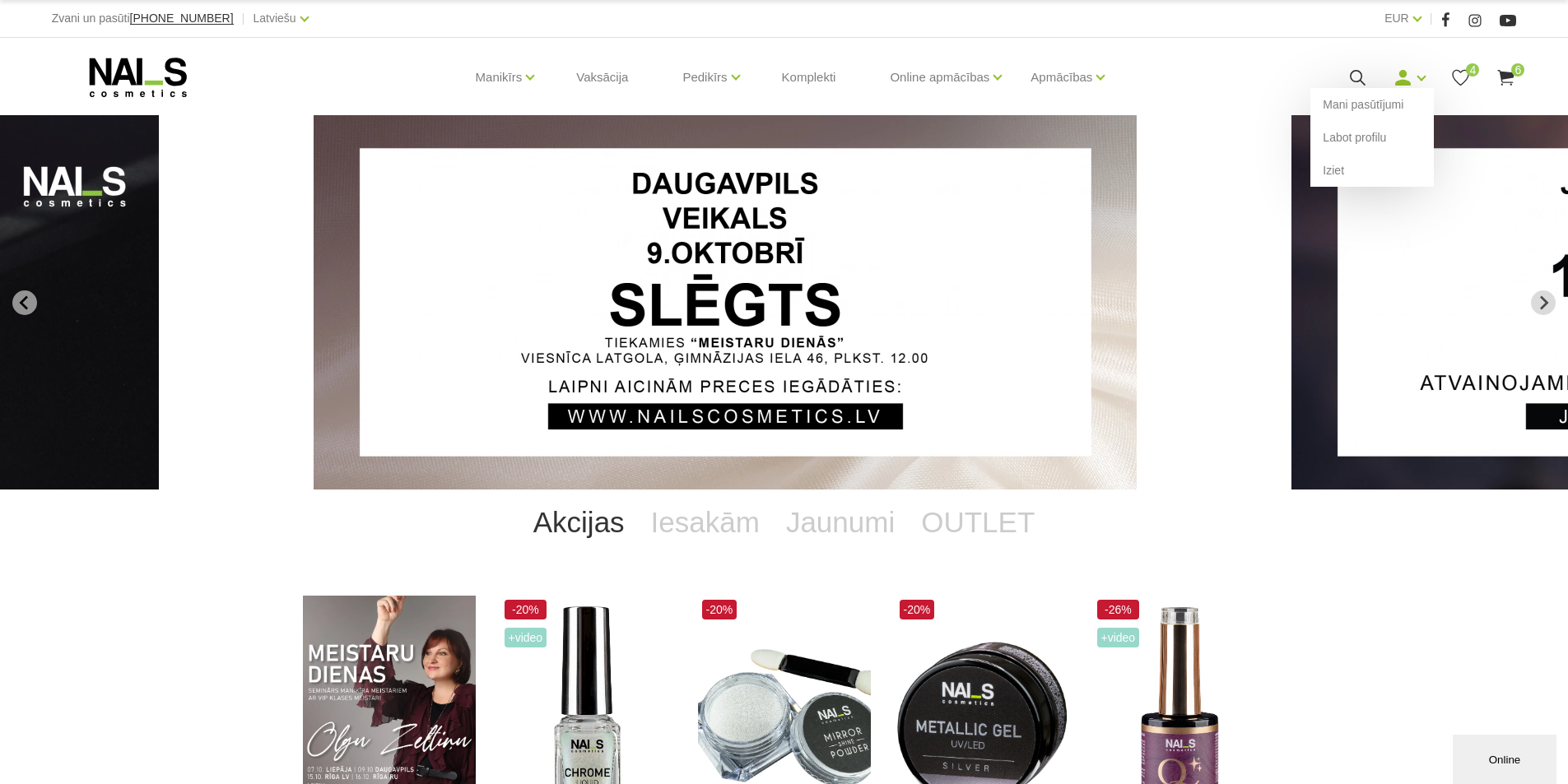
click at [1413, 79] on link at bounding box center [1403, 78] width 20 height 20
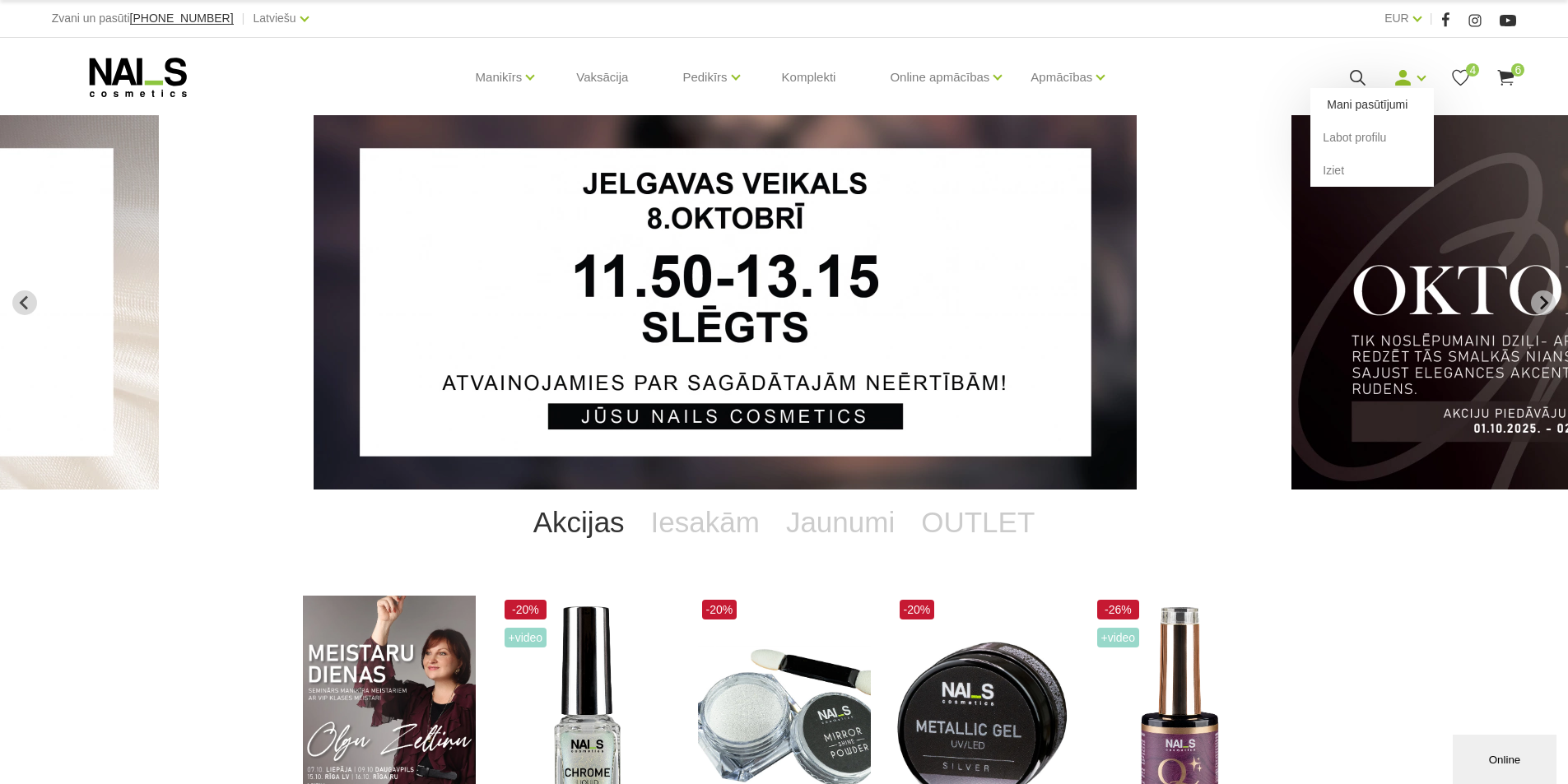
click at [1377, 99] on link "Mani pasūtījumi" at bounding box center [1372, 104] width 124 height 33
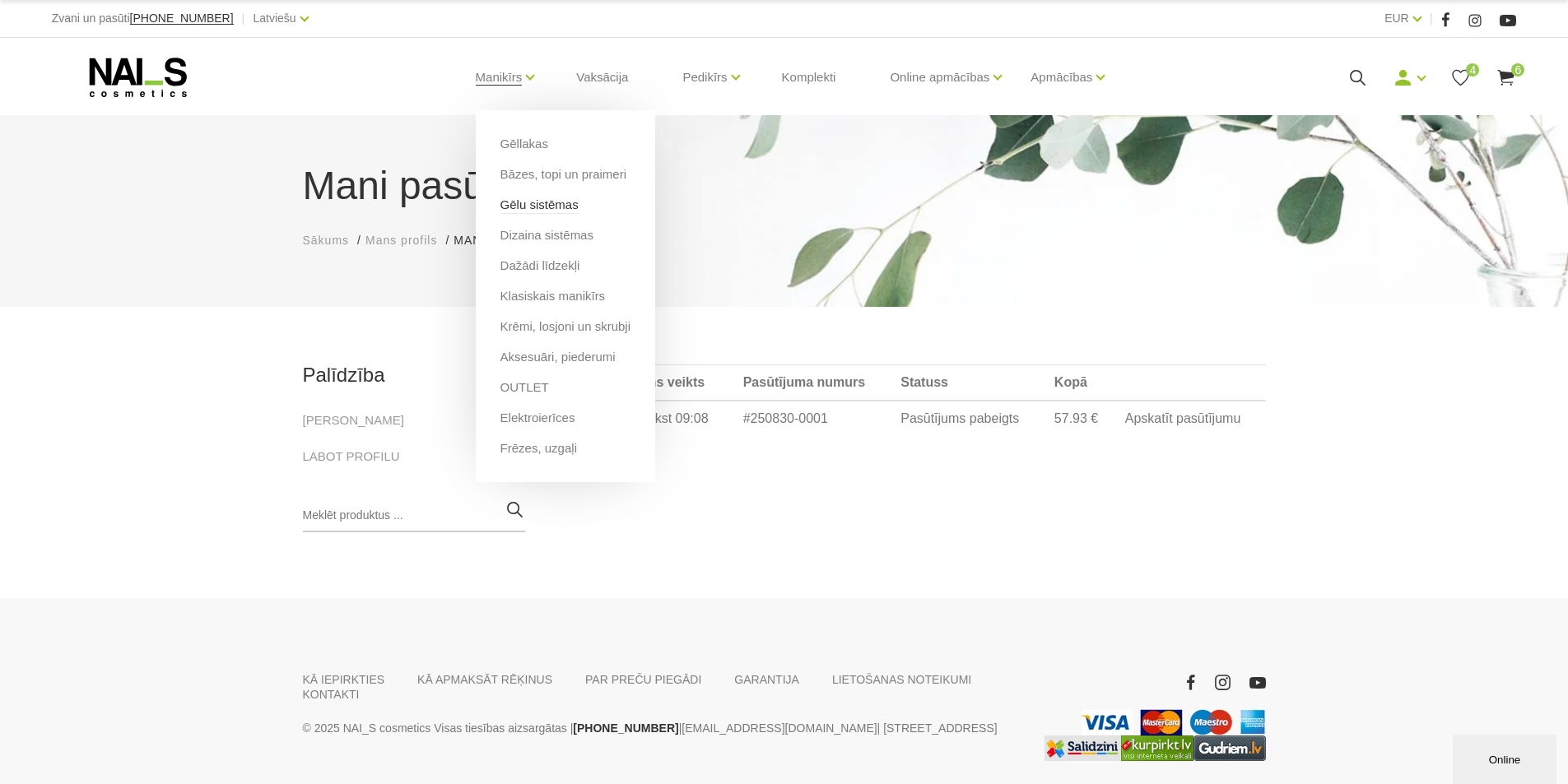
click at [543, 203] on link "Gēlu sistēmas" at bounding box center [539, 204] width 78 height 18
